Goal: Information Seeking & Learning: Learn about a topic

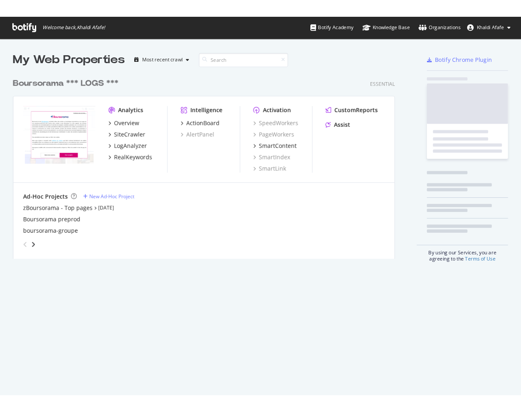
scroll to position [201, 416]
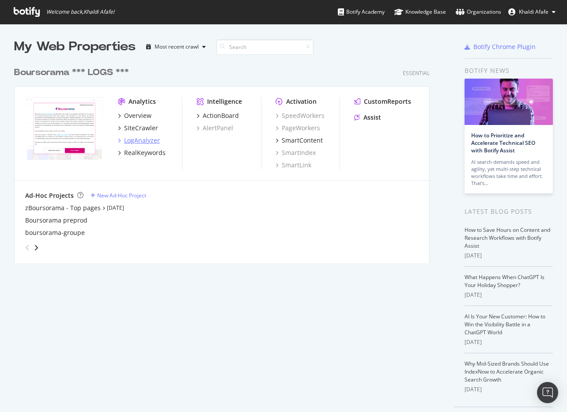
click at [138, 139] on div "LogAnalyzer" at bounding box center [142, 140] width 36 height 9
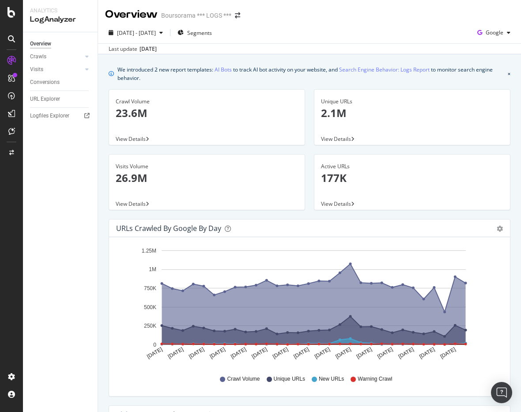
click at [110, 75] on icon "info banner" at bounding box center [111, 73] width 5 height 5
click at [112, 74] on icon "info banner" at bounding box center [111, 73] width 5 height 5
click at [417, 70] on link "Search Engine Behavior: Logs Report" at bounding box center [384, 69] width 91 height 9
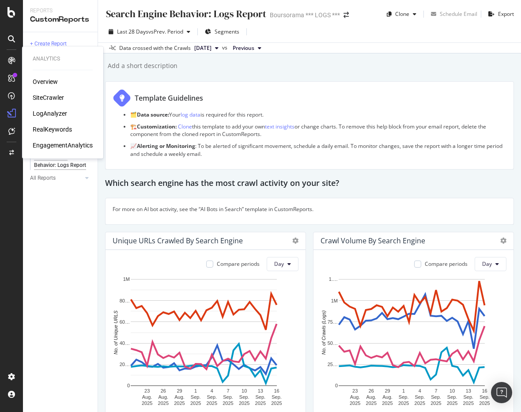
click at [53, 110] on div "LogAnalyzer" at bounding box center [50, 113] width 34 height 9
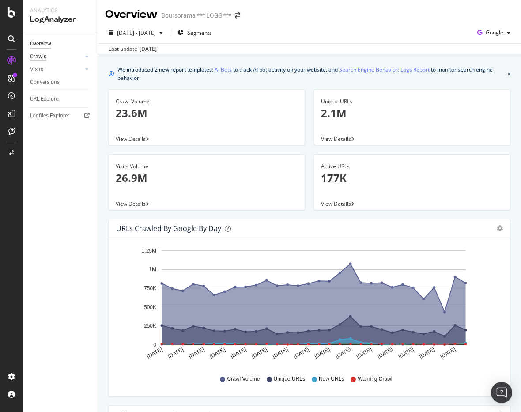
click at [38, 57] on div "Crawls" at bounding box center [38, 56] width 16 height 9
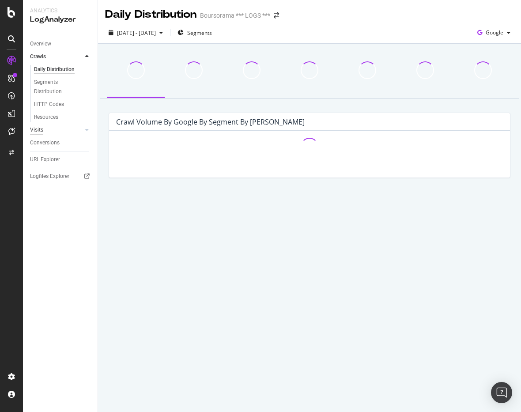
click at [41, 129] on div "Visits" at bounding box center [36, 129] width 13 height 9
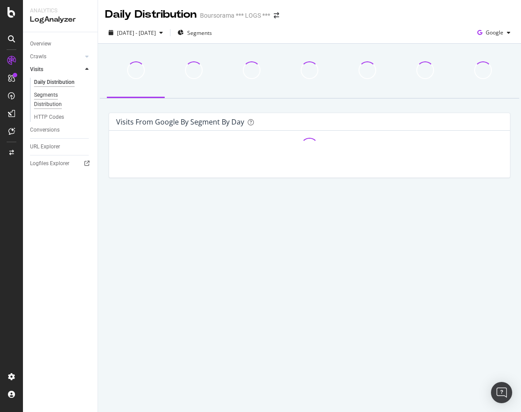
click at [41, 97] on div "Segments Distribution" at bounding box center [58, 100] width 49 height 19
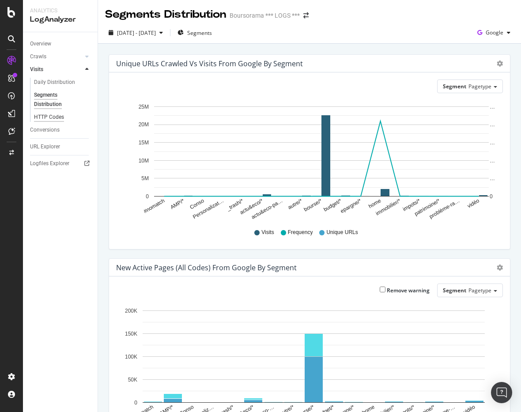
click at [58, 114] on div "HTTP Codes" at bounding box center [49, 117] width 30 height 9
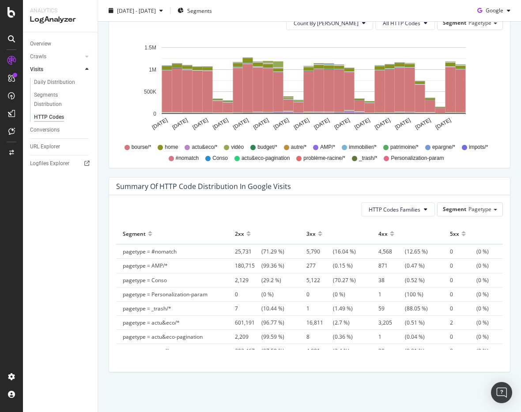
scroll to position [2, 0]
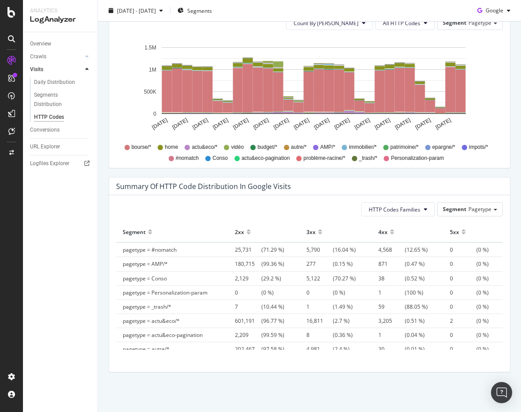
click at [345, 277] on span "5,122 (70.27 %)" at bounding box center [331, 279] width 49 height 8
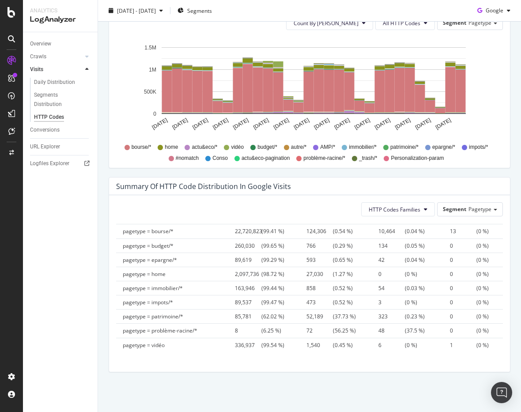
scroll to position [136, 0]
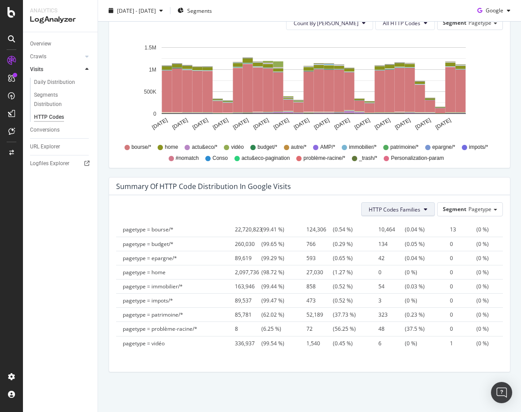
click at [385, 204] on button "HTTP Codes Families" at bounding box center [398, 209] width 74 height 14
click at [469, 212] on span "Pagetype" at bounding box center [480, 209] width 23 height 8
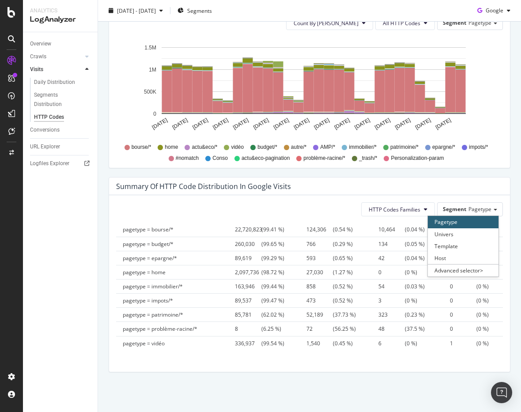
click at [358, 216] on div "HTTP Codes Families Segment Pagetype Pagetype Univers Template Host Advanced se…" at bounding box center [309, 283] width 401 height 177
click at [358, 216] on div "HTTP Codes Families Segment Pagetype Hold CMD (⌘) while clicking to filter the …" at bounding box center [309, 283] width 401 height 177
click at [68, 57] on link "Crawls" at bounding box center [56, 56] width 53 height 9
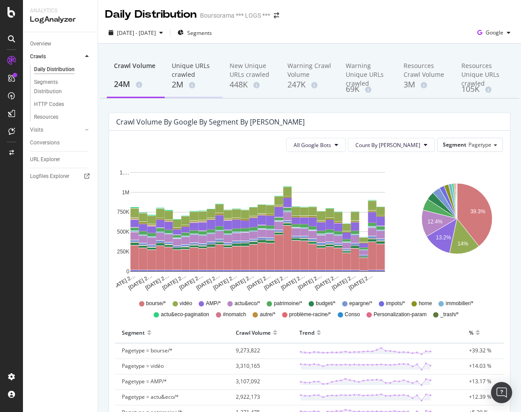
click at [186, 72] on div "Unique URLs crawled" at bounding box center [194, 70] width 44 height 18
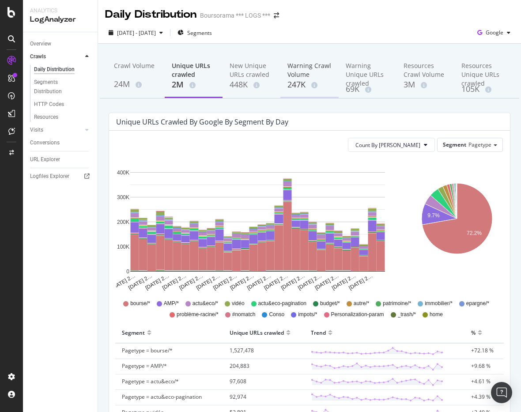
click at [305, 76] on div "Warning Crawl Volume" at bounding box center [310, 70] width 44 height 18
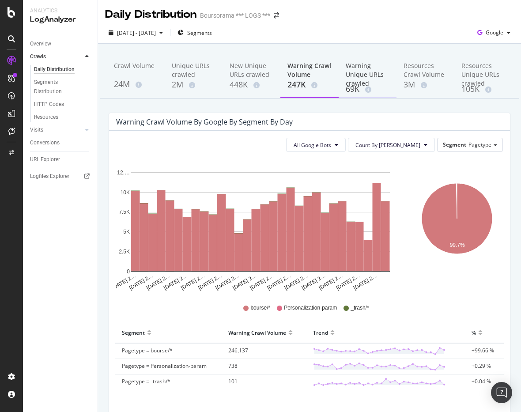
click at [348, 61] on div "Warning Unique URLs crawled" at bounding box center [368, 72] width 44 height 22
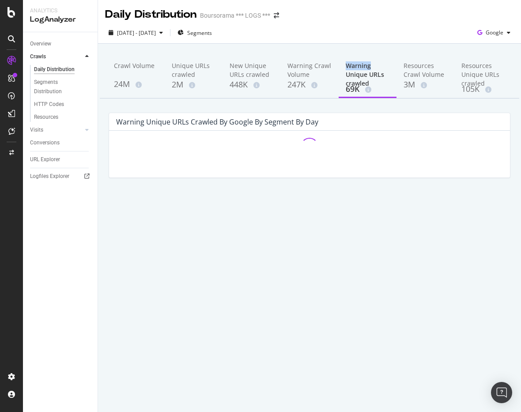
click at [348, 61] on div "Warning Unique URLs crawled" at bounding box center [368, 72] width 44 height 22
click at [52, 80] on div "Segments Distribution" at bounding box center [58, 87] width 49 height 19
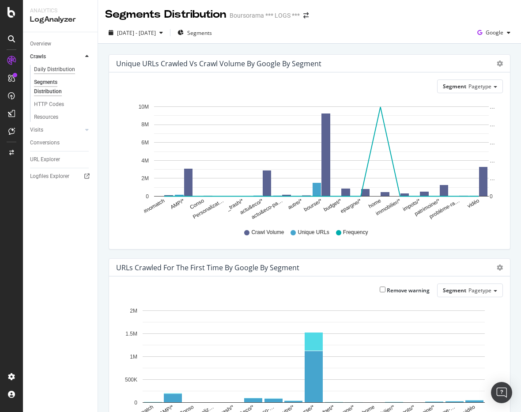
click at [46, 67] on div "Daily Distribution" at bounding box center [54, 69] width 41 height 9
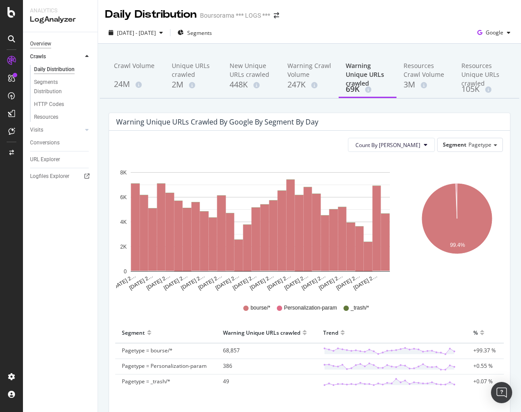
click at [45, 45] on div "Overview" at bounding box center [40, 43] width 21 height 9
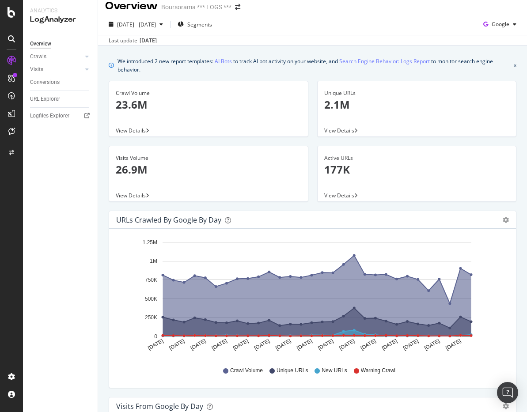
scroll to position [12, 0]
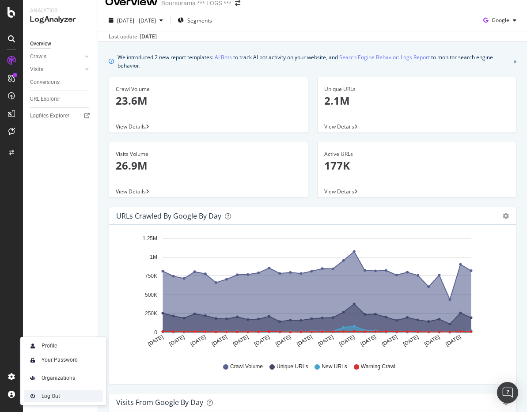
click at [32, 394] on img at bounding box center [32, 396] width 11 height 11
